Goal: Task Accomplishment & Management: Use online tool/utility

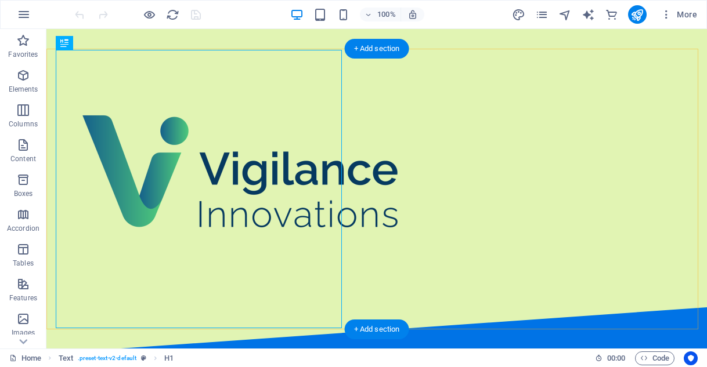
scroll to position [3352, 0]
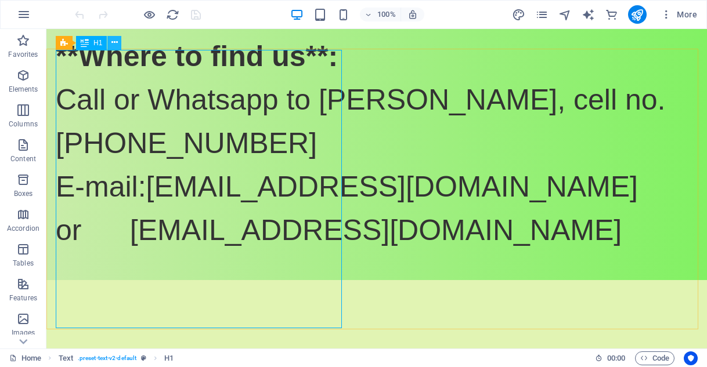
click at [115, 43] on icon at bounding box center [114, 43] width 6 height 12
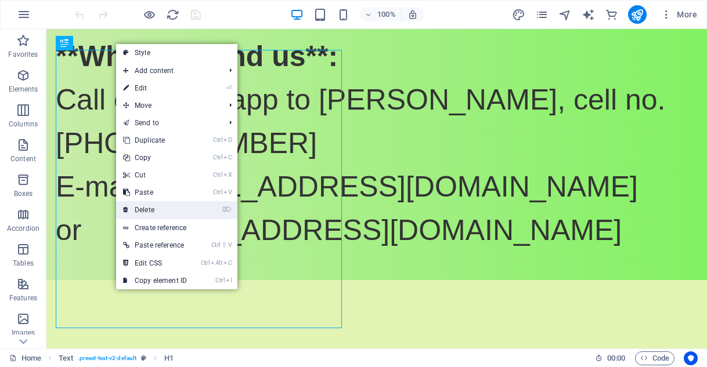
click at [152, 210] on link "⌦ Delete" at bounding box center [155, 209] width 78 height 17
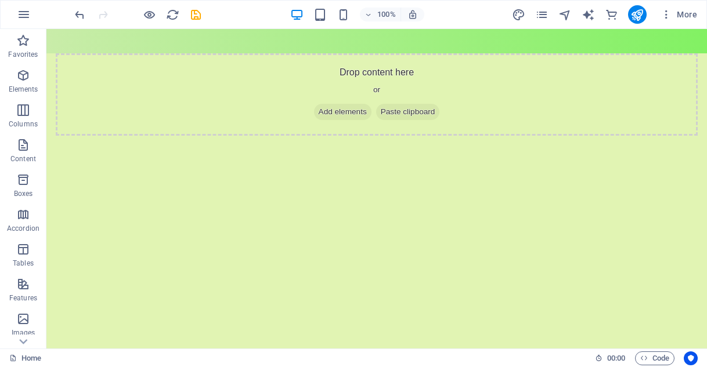
scroll to position [3572, 0]
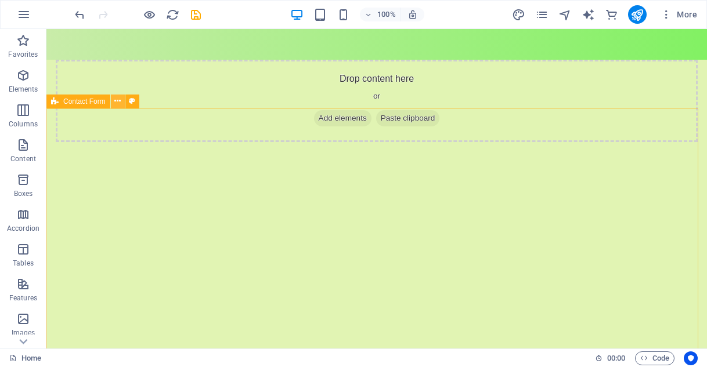
click at [118, 99] on icon at bounding box center [117, 101] width 6 height 12
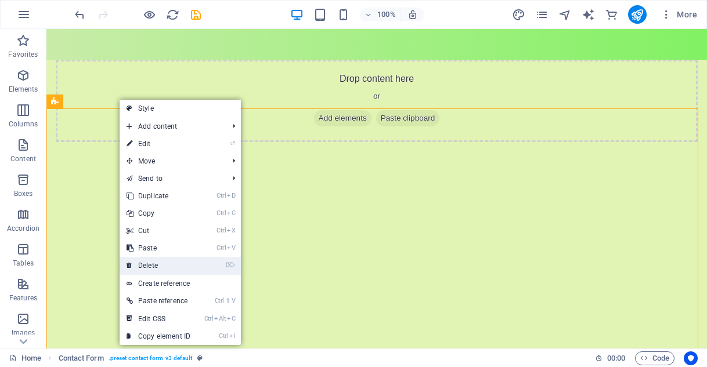
click at [158, 261] on link "⌦ Delete" at bounding box center [159, 265] width 78 height 17
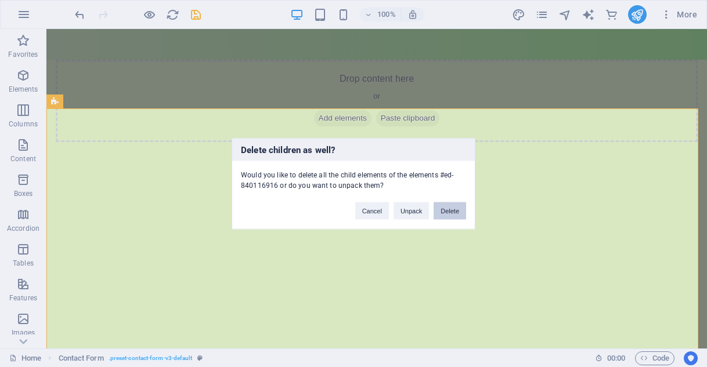
click at [449, 210] on button "Delete" at bounding box center [450, 210] width 33 height 17
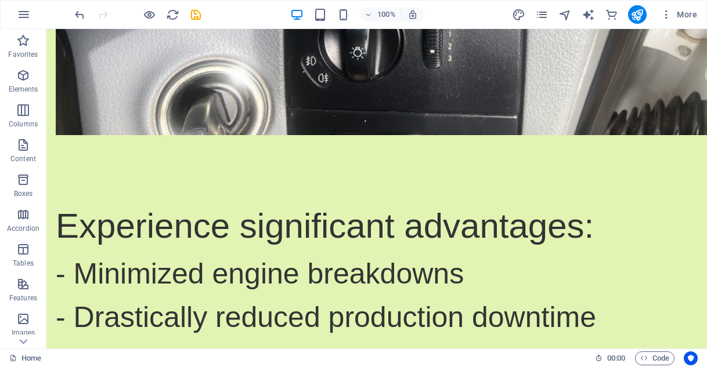
scroll to position [1111, 0]
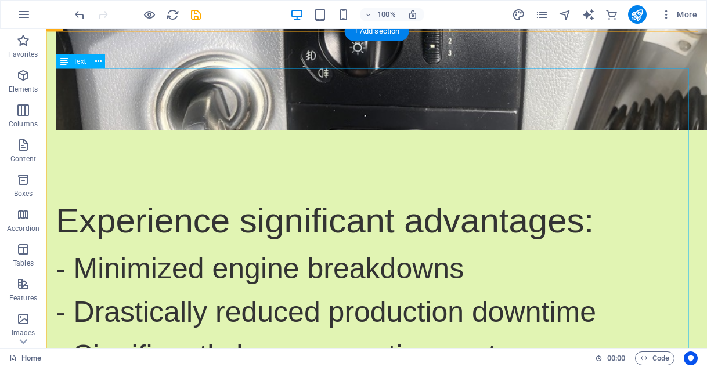
click at [408, 195] on div "Experience significant advantages: - Minimized engine breakdowns - Drastically …" at bounding box center [377, 351] width 642 height 313
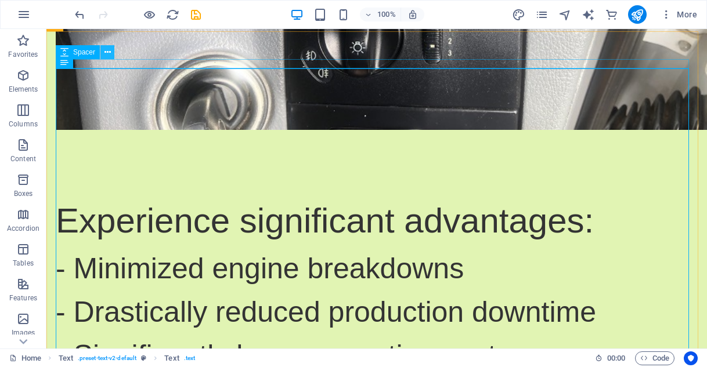
click at [108, 52] on icon at bounding box center [107, 52] width 6 height 12
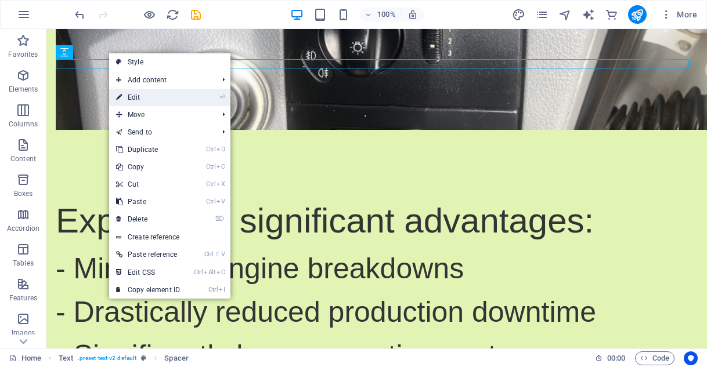
click at [142, 95] on link "⏎ Edit" at bounding box center [148, 97] width 78 height 17
select select "rem"
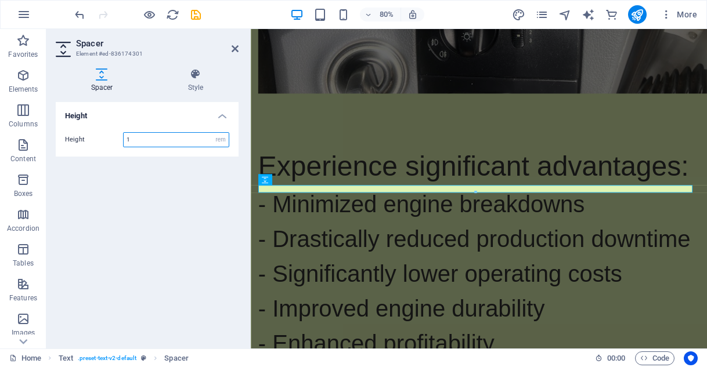
scroll to position [1015, 0]
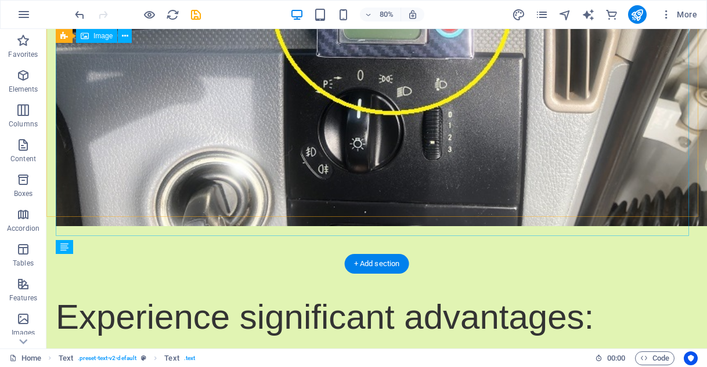
scroll to position [879, 0]
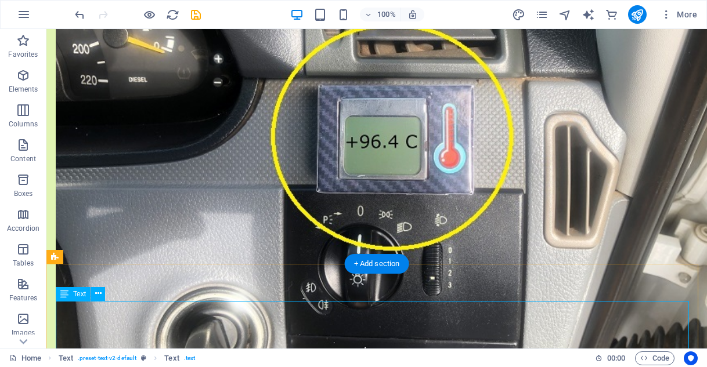
click at [97, 293] on icon at bounding box center [98, 294] width 6 height 12
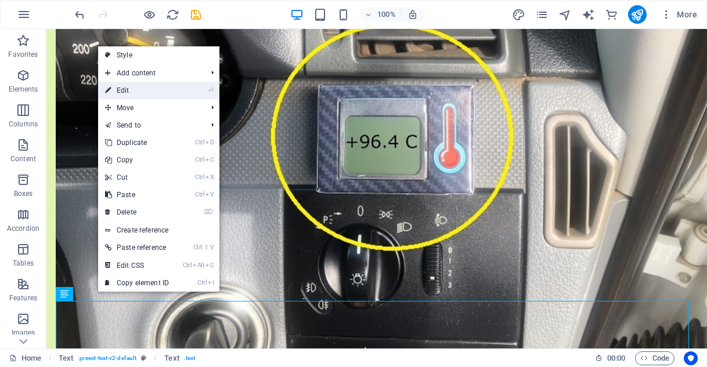
click at [183, 93] on li "⏎ Edit" at bounding box center [158, 90] width 121 height 17
click at [168, 91] on link "⏎ Edit" at bounding box center [137, 90] width 78 height 17
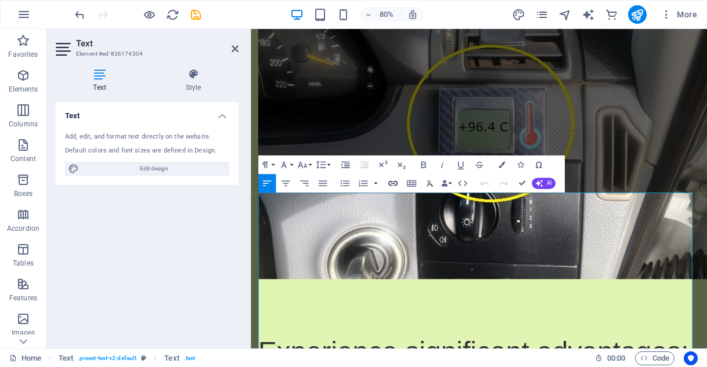
scroll to position [1015, 0]
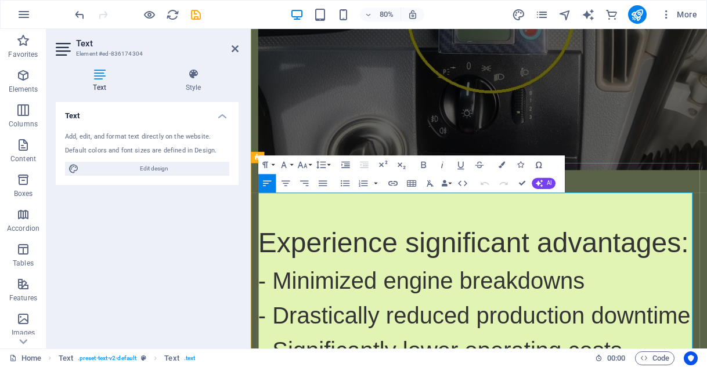
click at [611, 277] on span "Experience significant advantages:" at bounding box center [529, 296] width 538 height 39
click at [706, 367] on p "Experience significant benefits: - Minimized engine breakdowns - Drastically re…" at bounding box center [536, 362] width 552 height 183
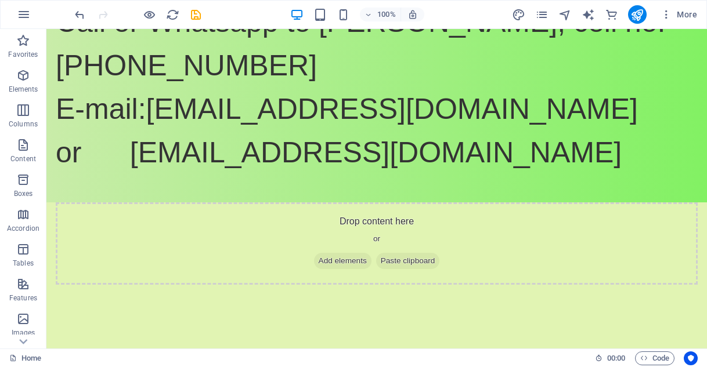
scroll to position [3441, 0]
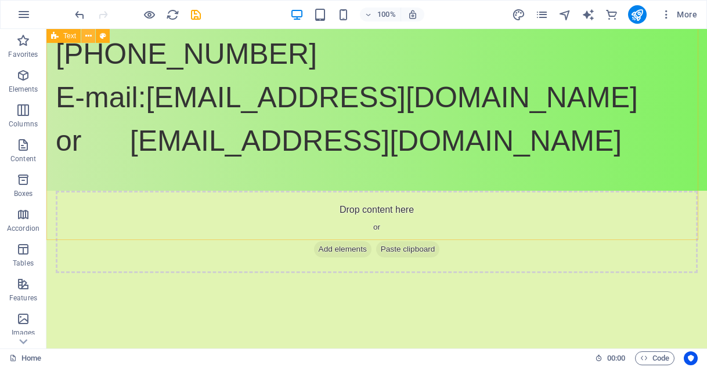
click at [88, 34] on icon at bounding box center [88, 36] width 6 height 12
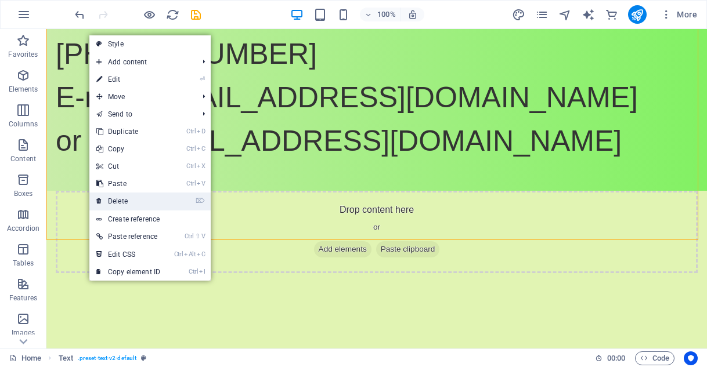
click at [132, 199] on link "⌦ Delete" at bounding box center [128, 201] width 78 height 17
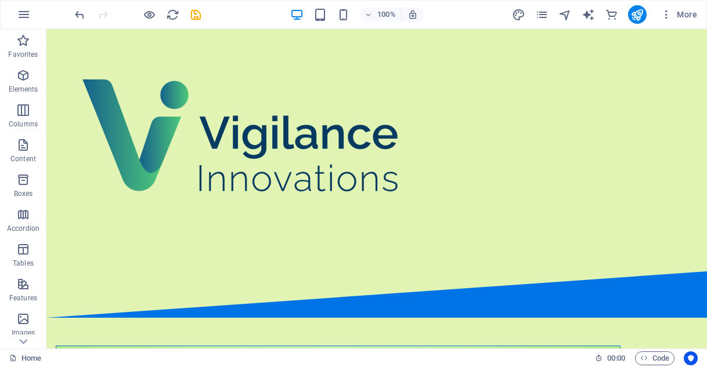
scroll to position [0, 0]
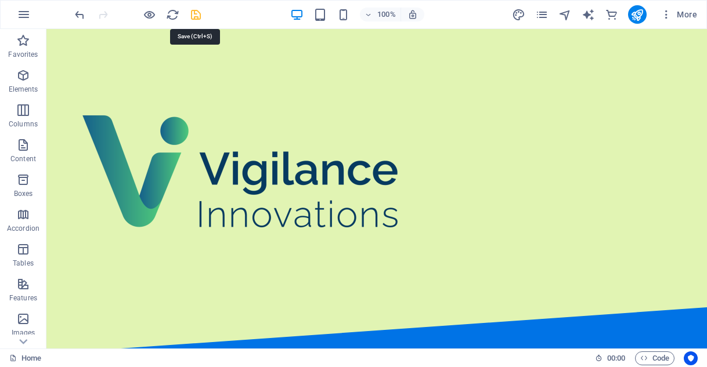
click at [194, 16] on icon "save" at bounding box center [195, 14] width 13 height 13
click at [640, 12] on icon "publish" at bounding box center [636, 14] width 13 height 13
click at [610, 16] on icon "commerce" at bounding box center [611, 14] width 13 height 13
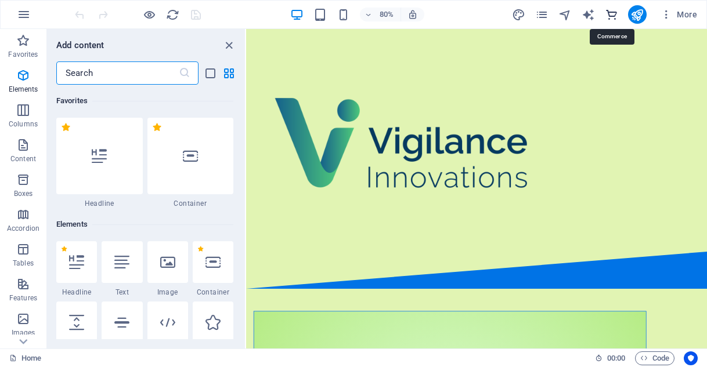
scroll to position [11187, 0]
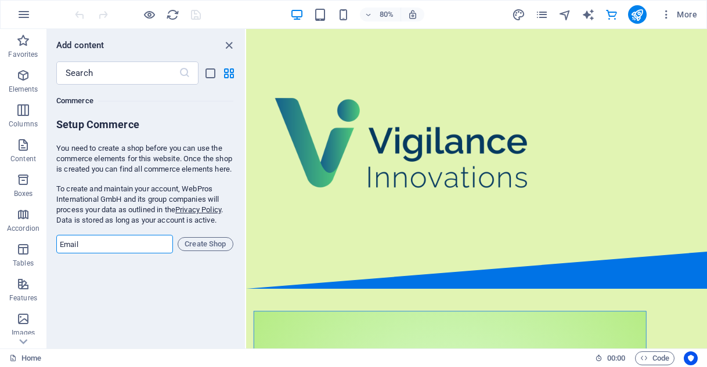
click at [109, 254] on input "email" at bounding box center [114, 244] width 117 height 19
type input "[EMAIL_ADDRESS][DOMAIN_NAME]"
click at [207, 251] on span "Create Shop" at bounding box center [205, 244] width 45 height 14
